Goal: Task Accomplishment & Management: Complete application form

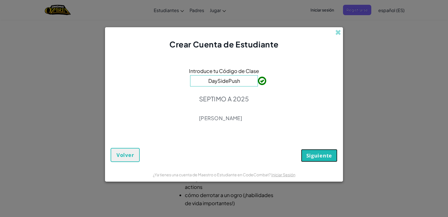
click at [314, 156] on span "Siguiente" at bounding box center [319, 155] width 26 height 7
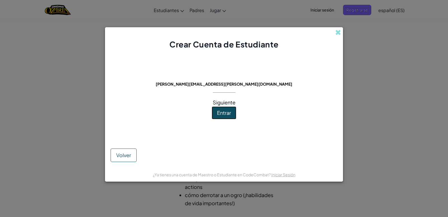
click at [229, 113] on span "Entrar" at bounding box center [224, 112] width 14 height 6
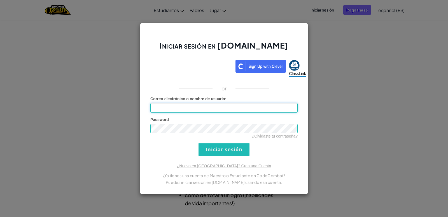
click at [231, 112] on input "Correo electrónico o nombre de usuario :" at bounding box center [223, 108] width 147 height 10
